Goal: Task Accomplishment & Management: Complete application form

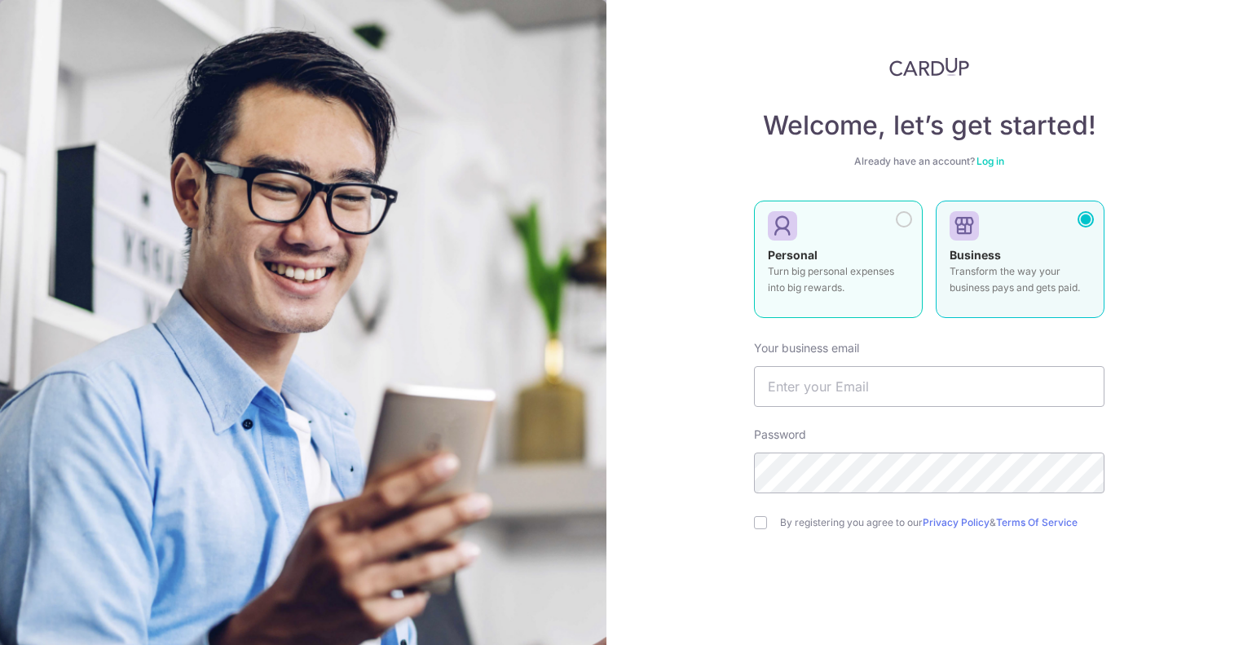
click at [853, 262] on div "Personal Turn big personal expenses into big rewards." at bounding box center [838, 275] width 141 height 57
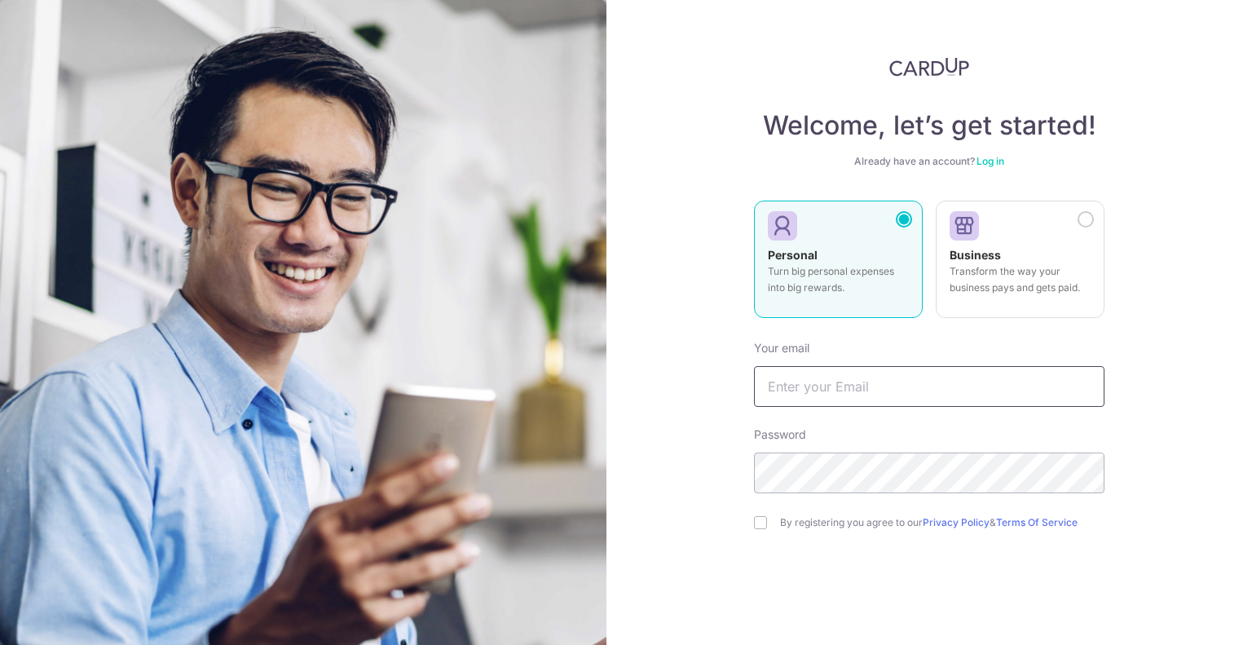
click at [841, 383] on input "text" at bounding box center [929, 386] width 351 height 41
click at [841, 382] on input "text" at bounding box center [929, 386] width 351 height 41
type input "[EMAIL_ADDRESS][DOMAIN_NAME]"
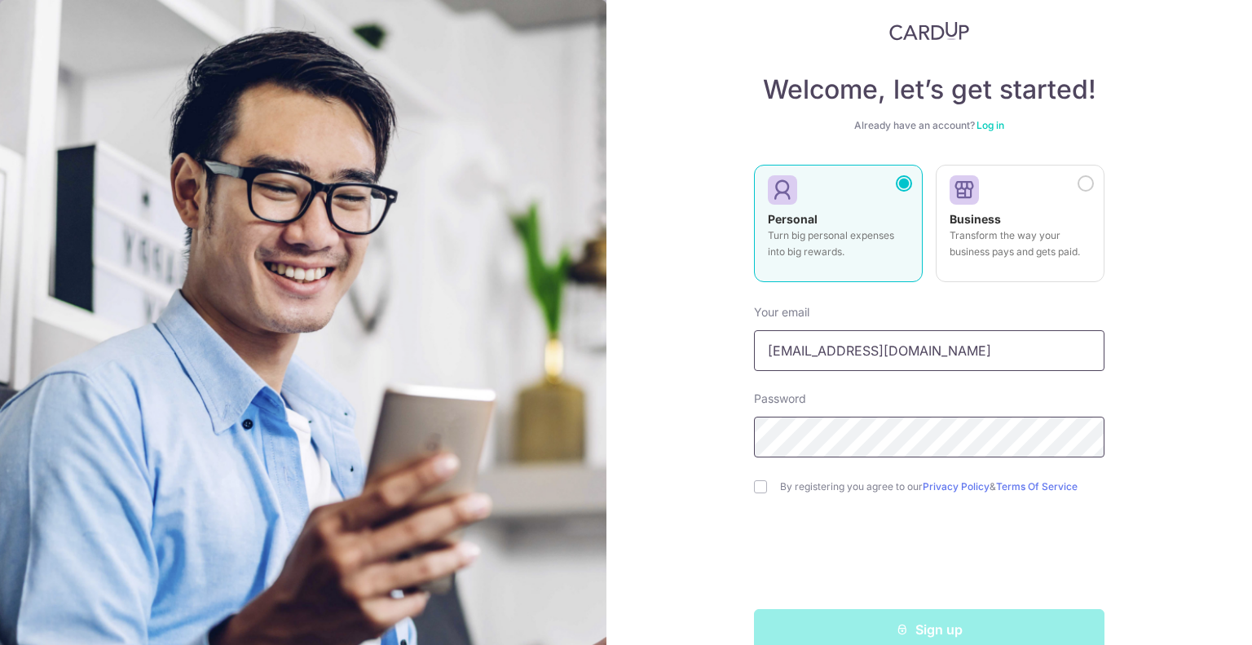
scroll to position [66, 0]
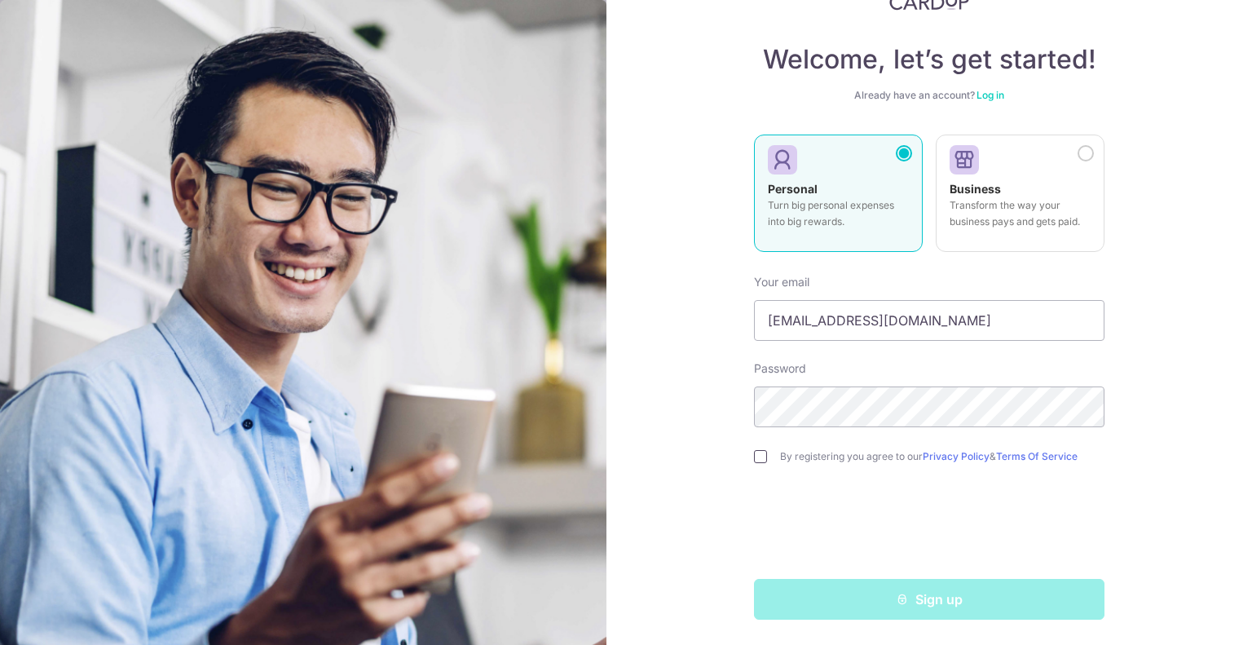
click at [754, 457] on input "checkbox" at bounding box center [760, 456] width 13 height 13
checkbox input "true"
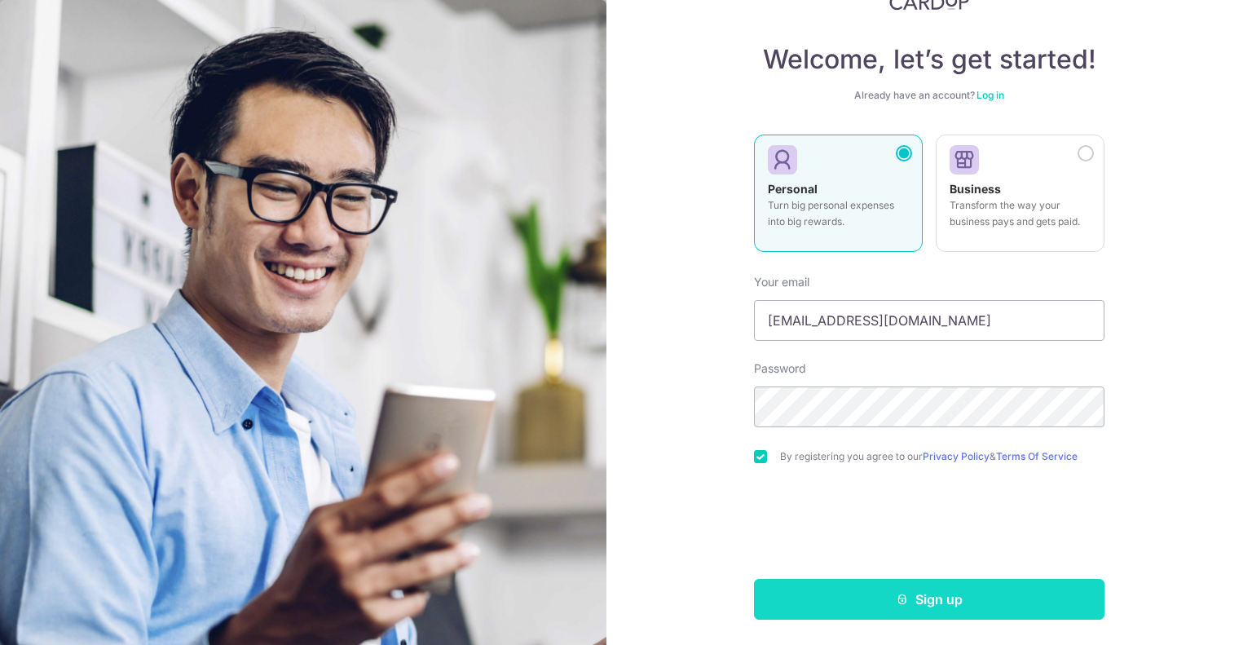
click at [934, 597] on button "Sign up" at bounding box center [929, 599] width 351 height 41
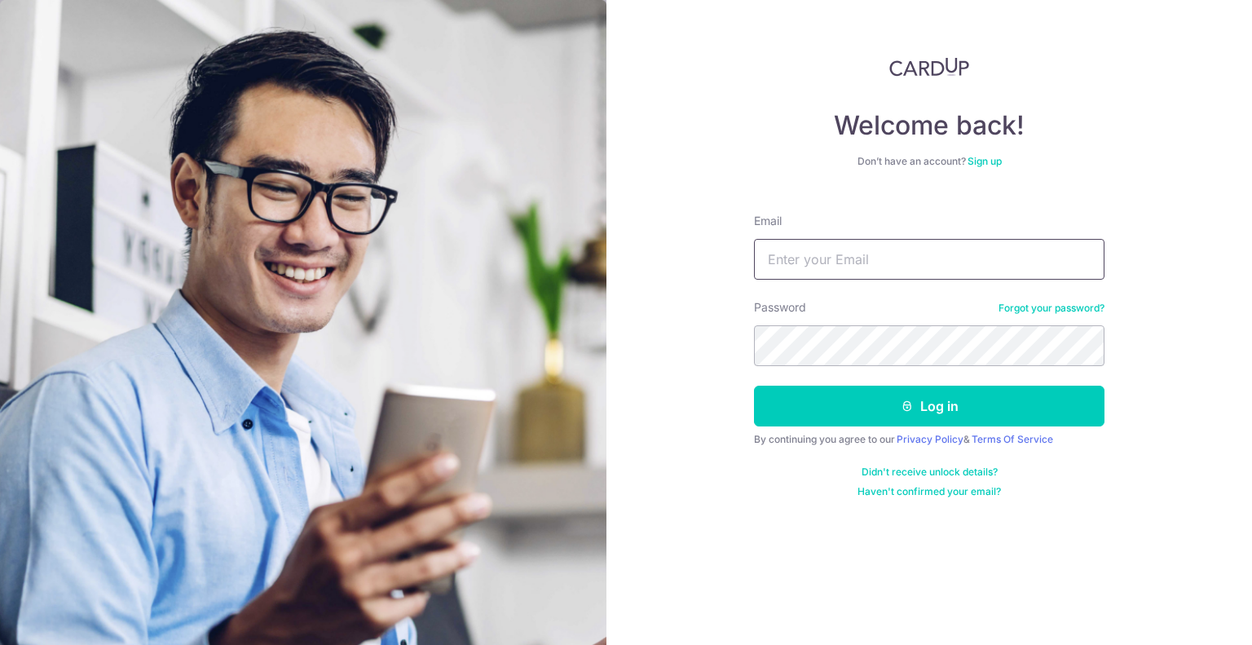
click at [850, 263] on input "Email" at bounding box center [929, 259] width 351 height 41
type input "[EMAIL_ADDRESS][DOMAIN_NAME]"
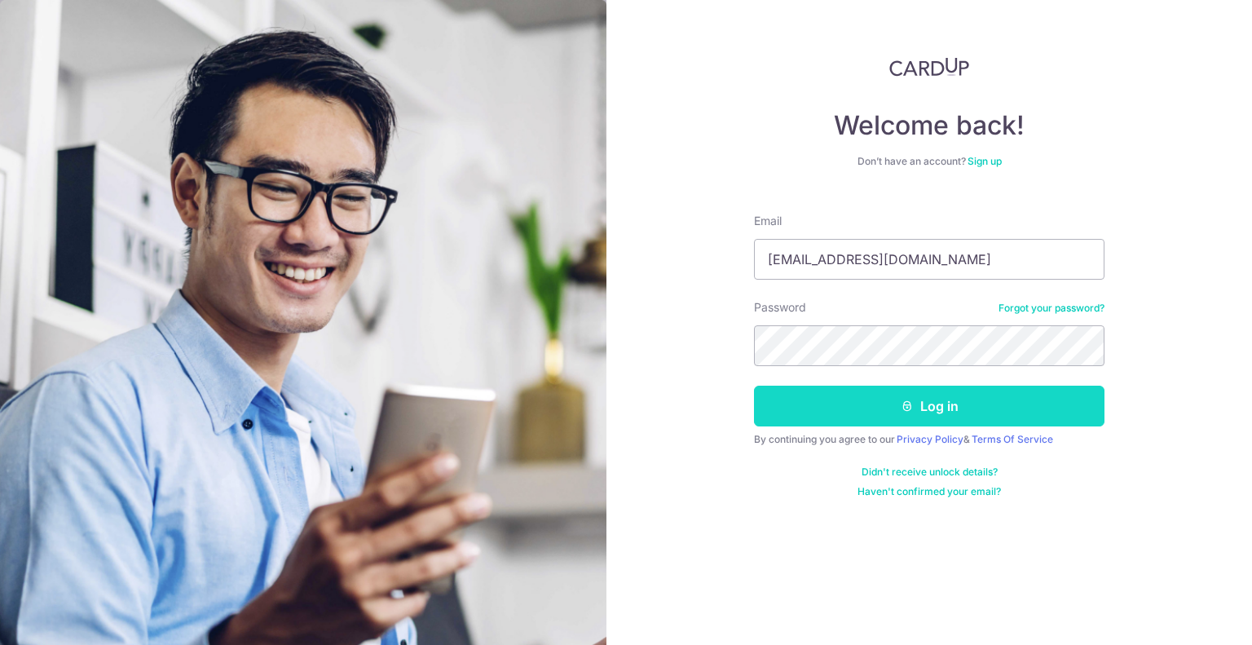
click at [921, 410] on button "Log in" at bounding box center [929, 406] width 351 height 41
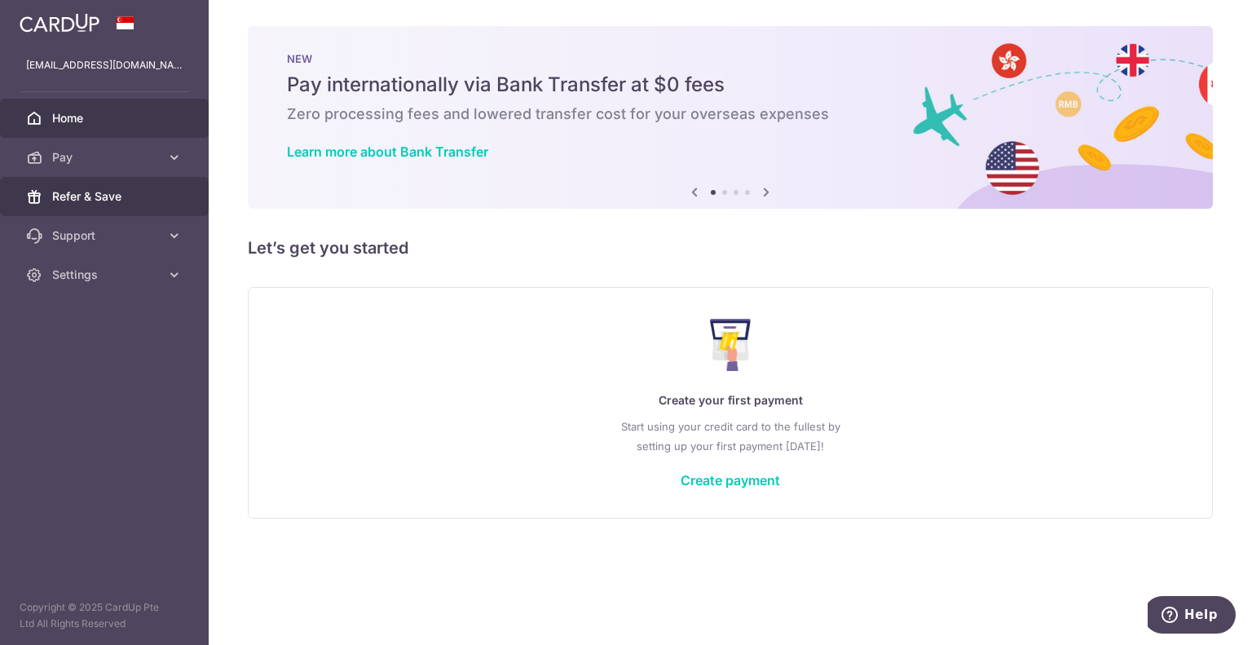
click at [123, 192] on span "Refer & Save" at bounding box center [106, 196] width 108 height 16
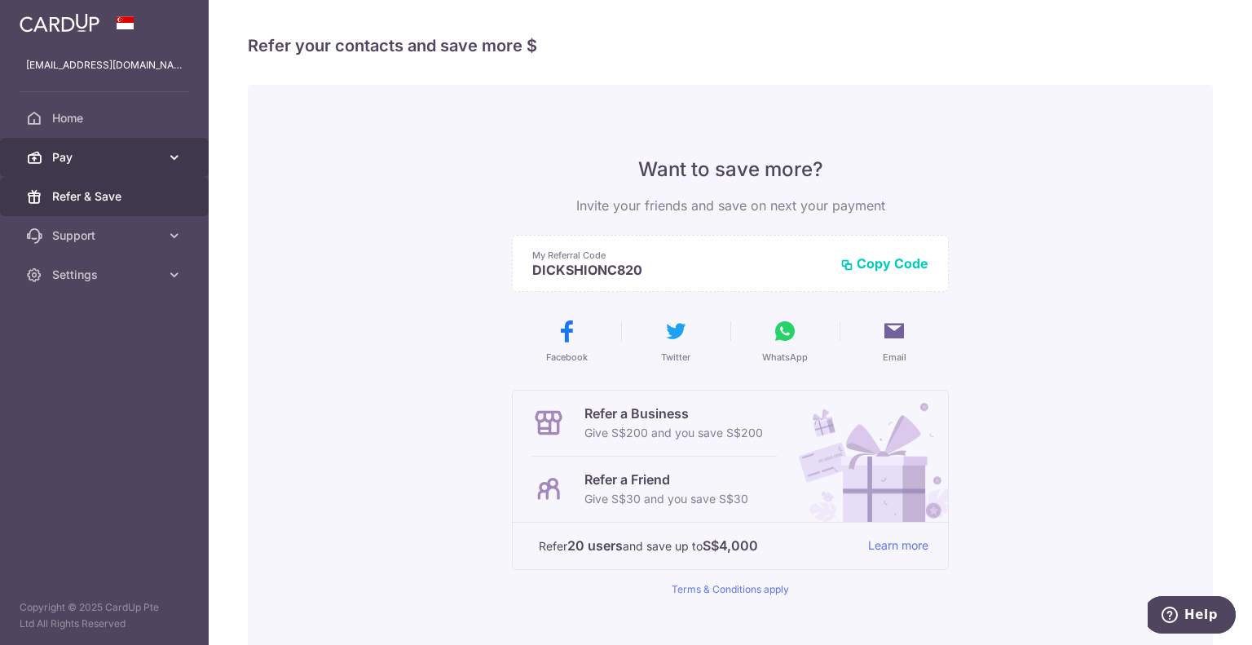
click at [118, 166] on link "Pay" at bounding box center [104, 157] width 209 height 39
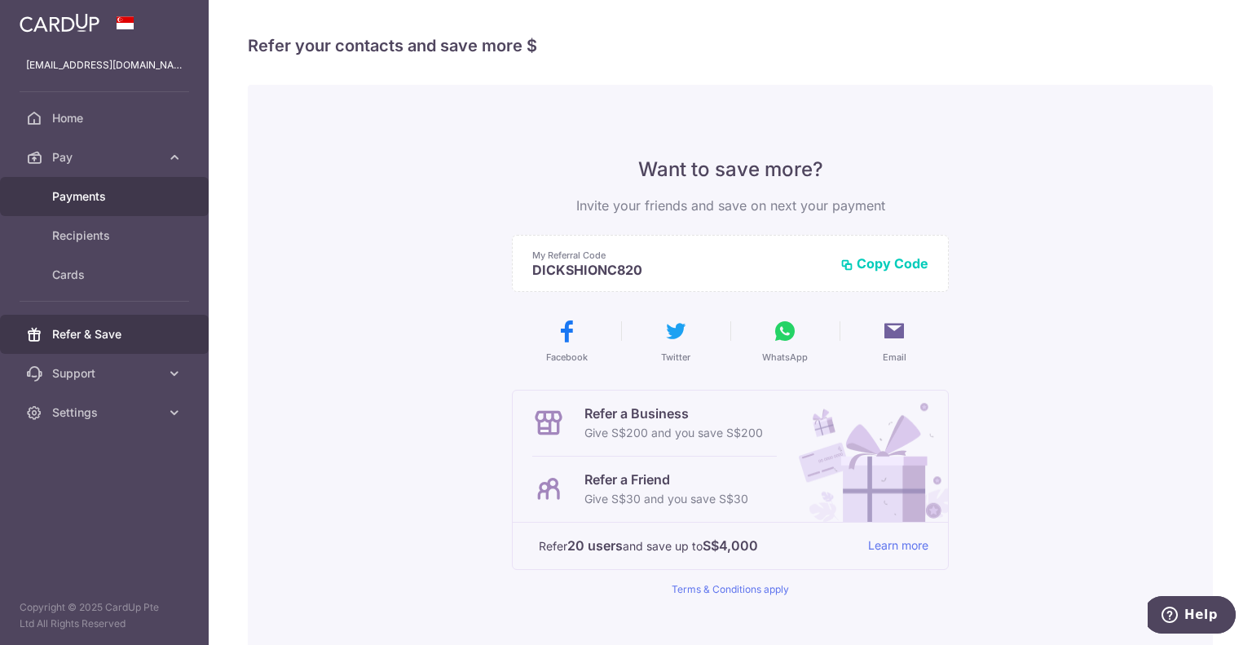
click at [99, 196] on span "Payments" at bounding box center [106, 196] width 108 height 16
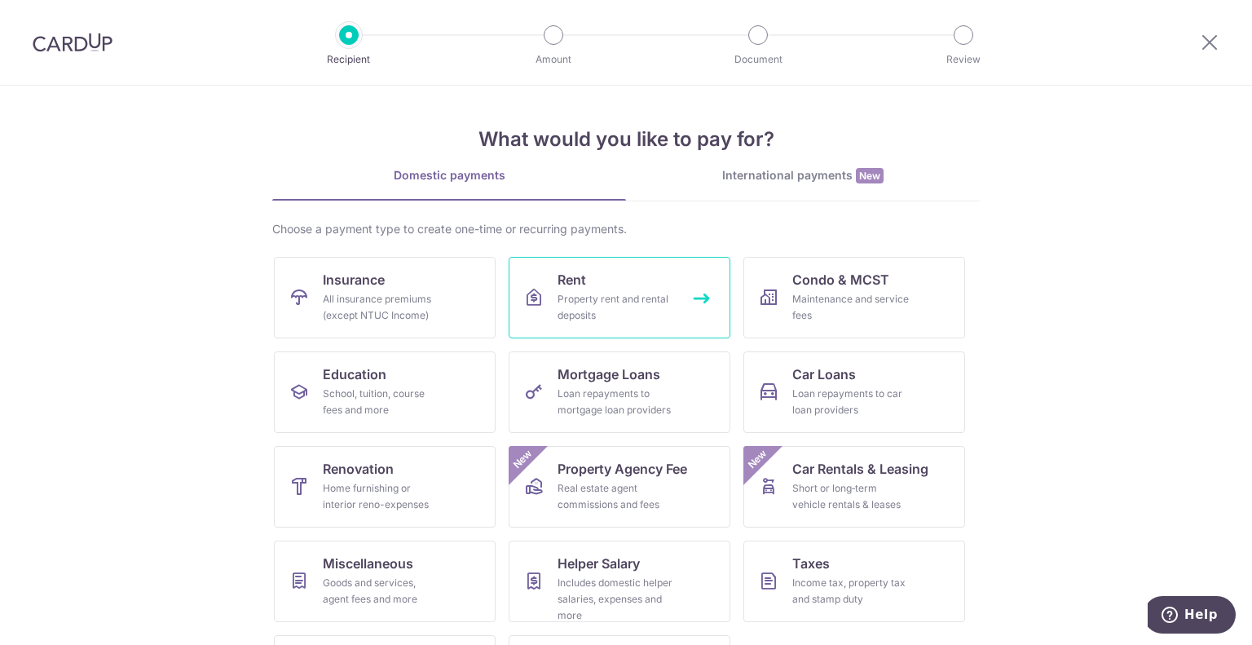
click at [632, 293] on div "Property rent and rental deposits" at bounding box center [616, 307] width 117 height 33
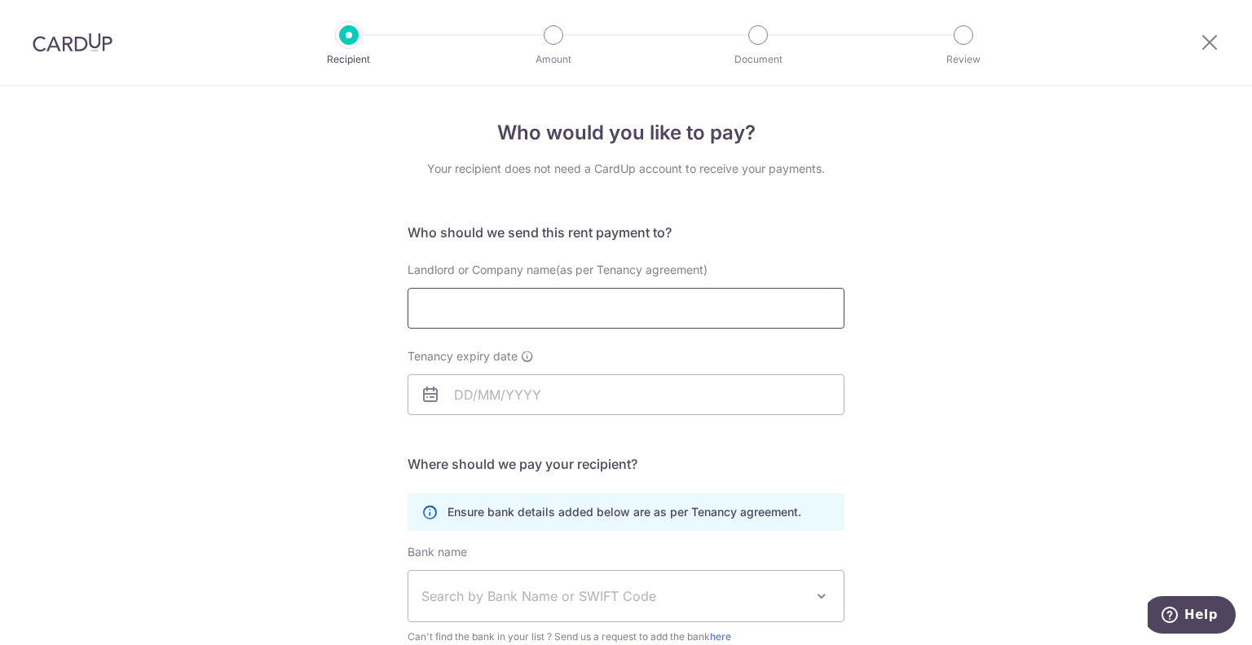
click at [630, 306] on input "Landlord or Company name(as per Tenancy agreement)" at bounding box center [626, 308] width 437 height 41
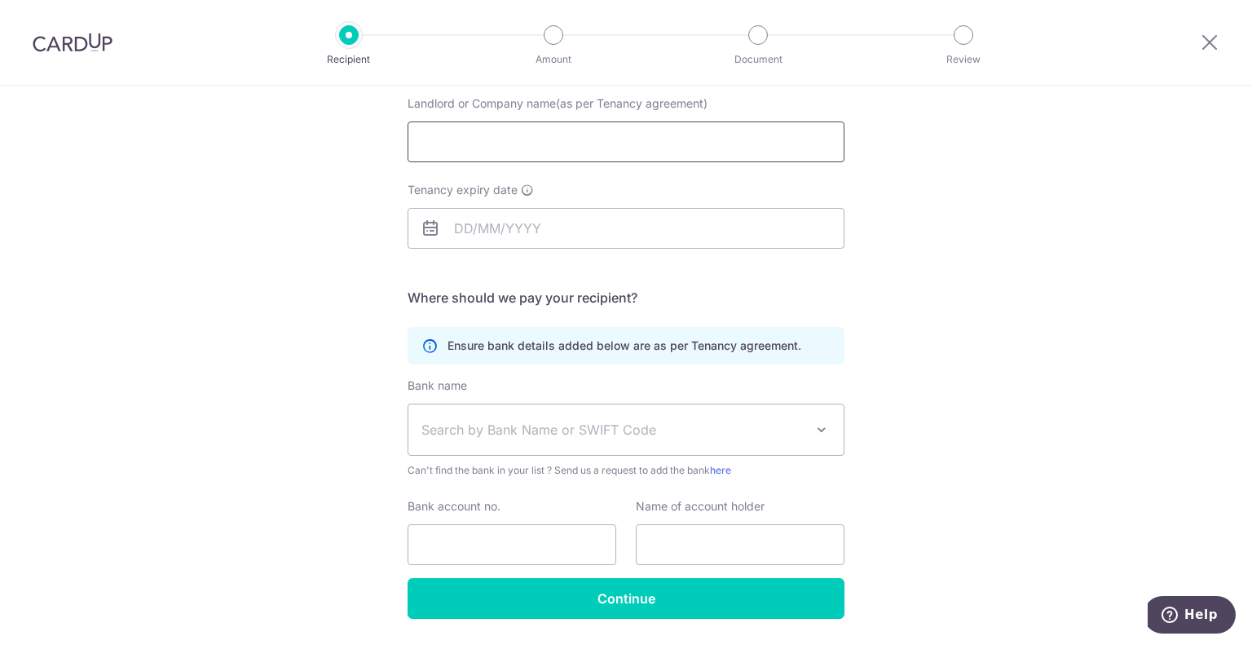
scroll to position [215, 0]
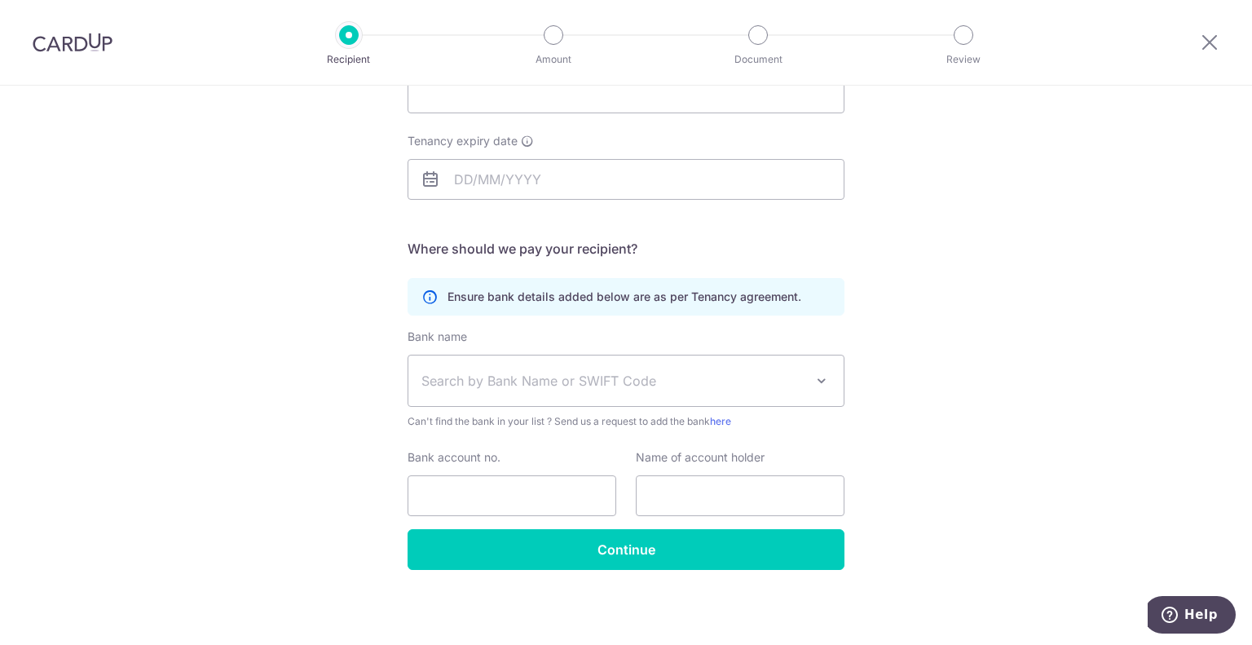
click at [904, 404] on div "Who would you like to pay? Your recipient does not need a CardUp account to rec…" at bounding box center [626, 258] width 1252 height 776
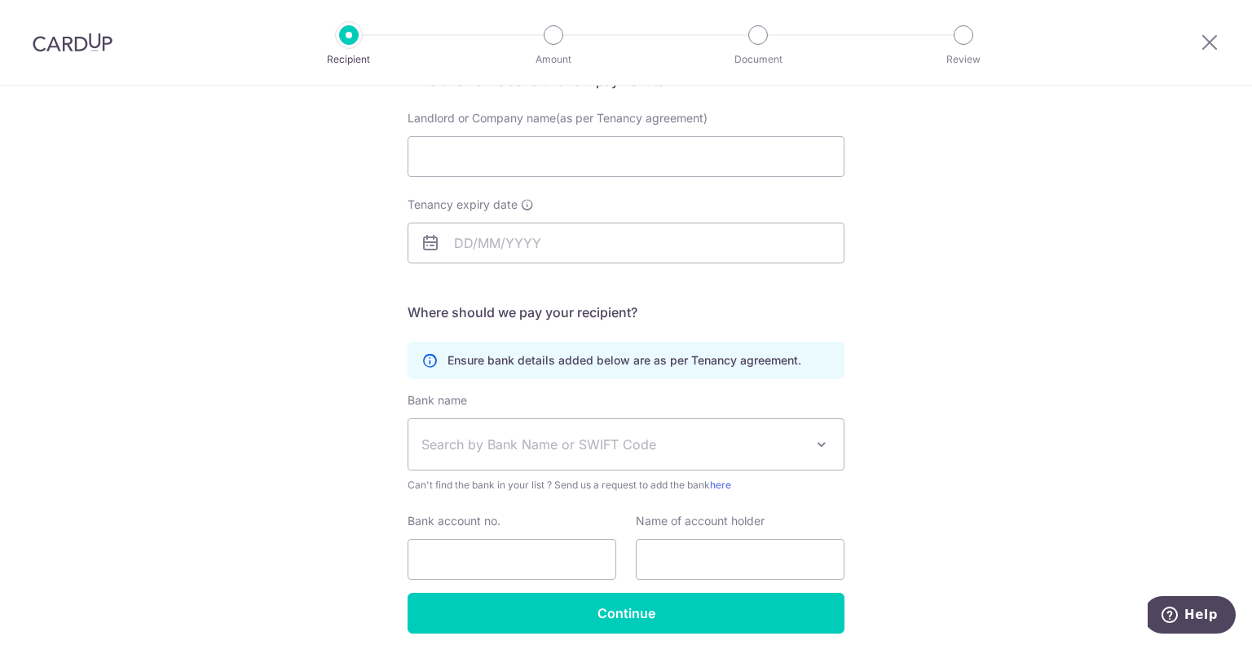
scroll to position [0, 0]
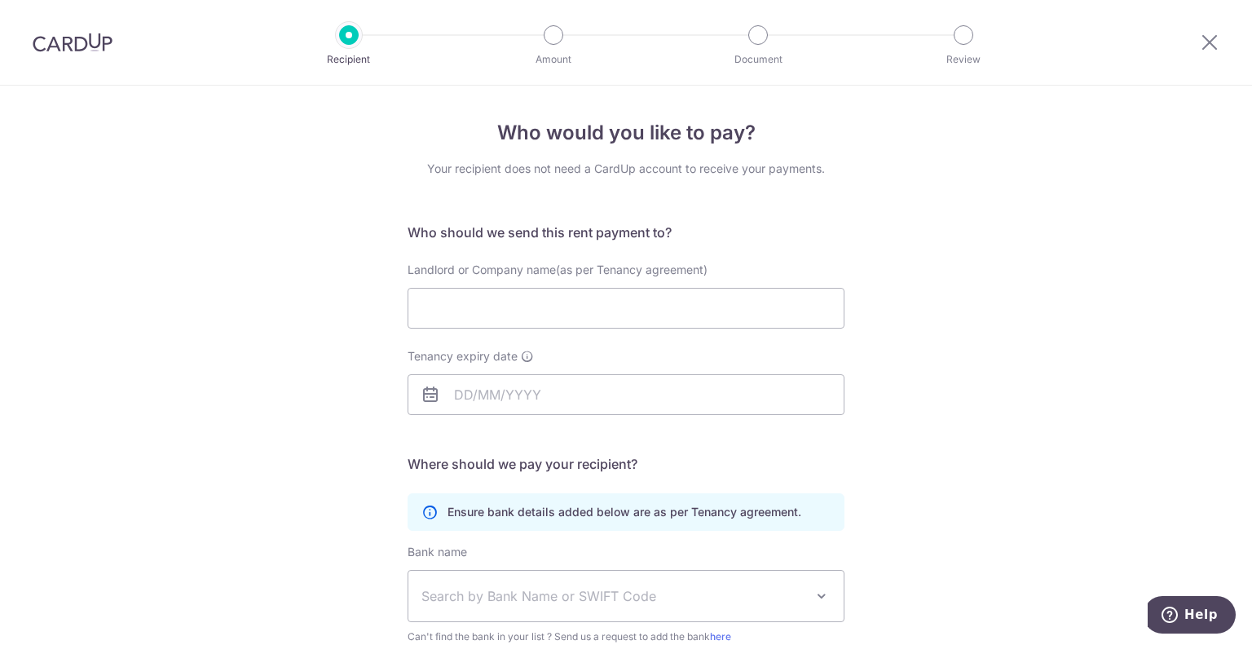
click at [81, 38] on img at bounding box center [73, 43] width 80 height 20
